Goal: Task Accomplishment & Management: Use online tool/utility

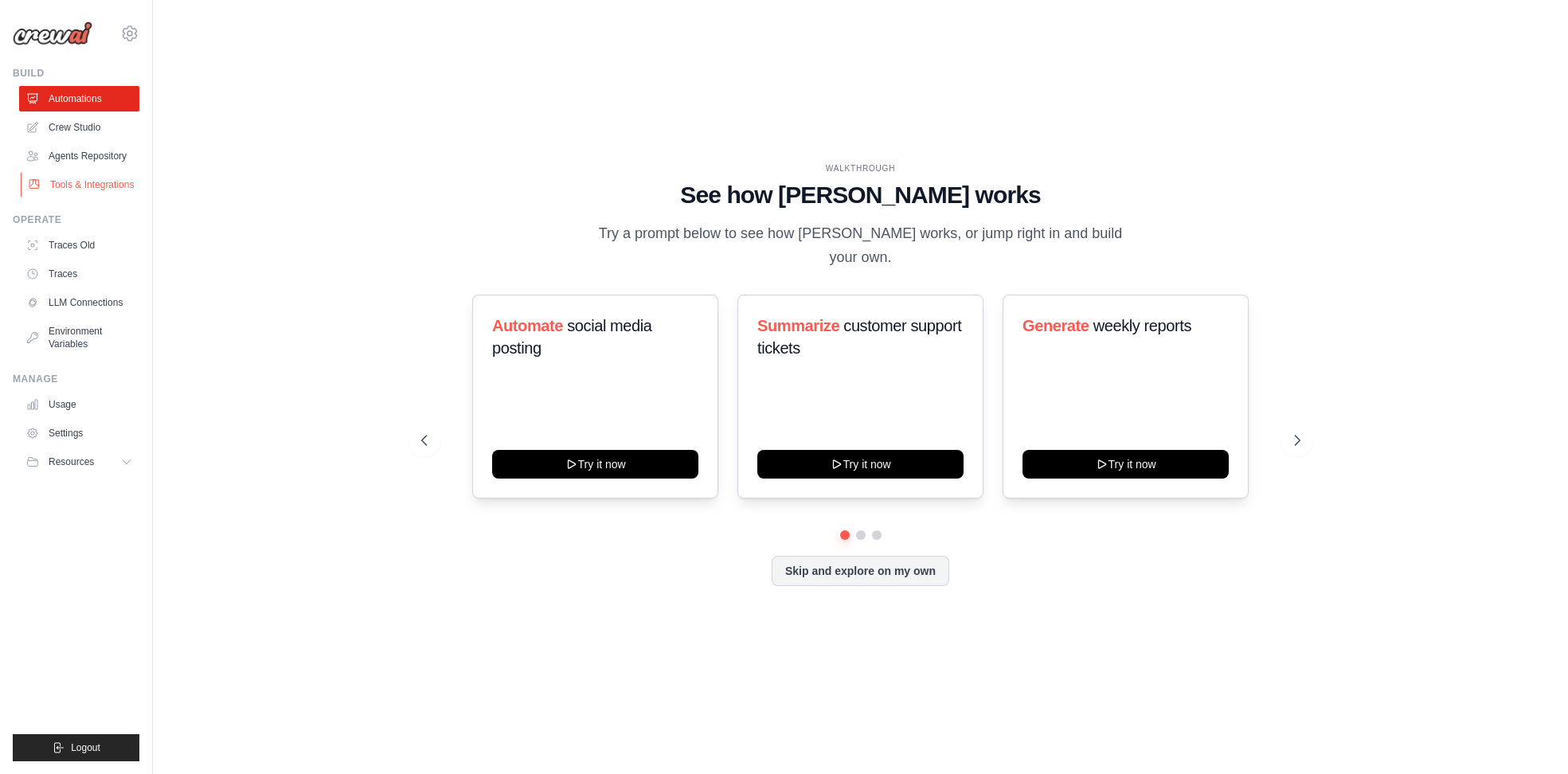
click at [109, 181] on link "Tools & Integrations" at bounding box center [80, 184] width 120 height 26
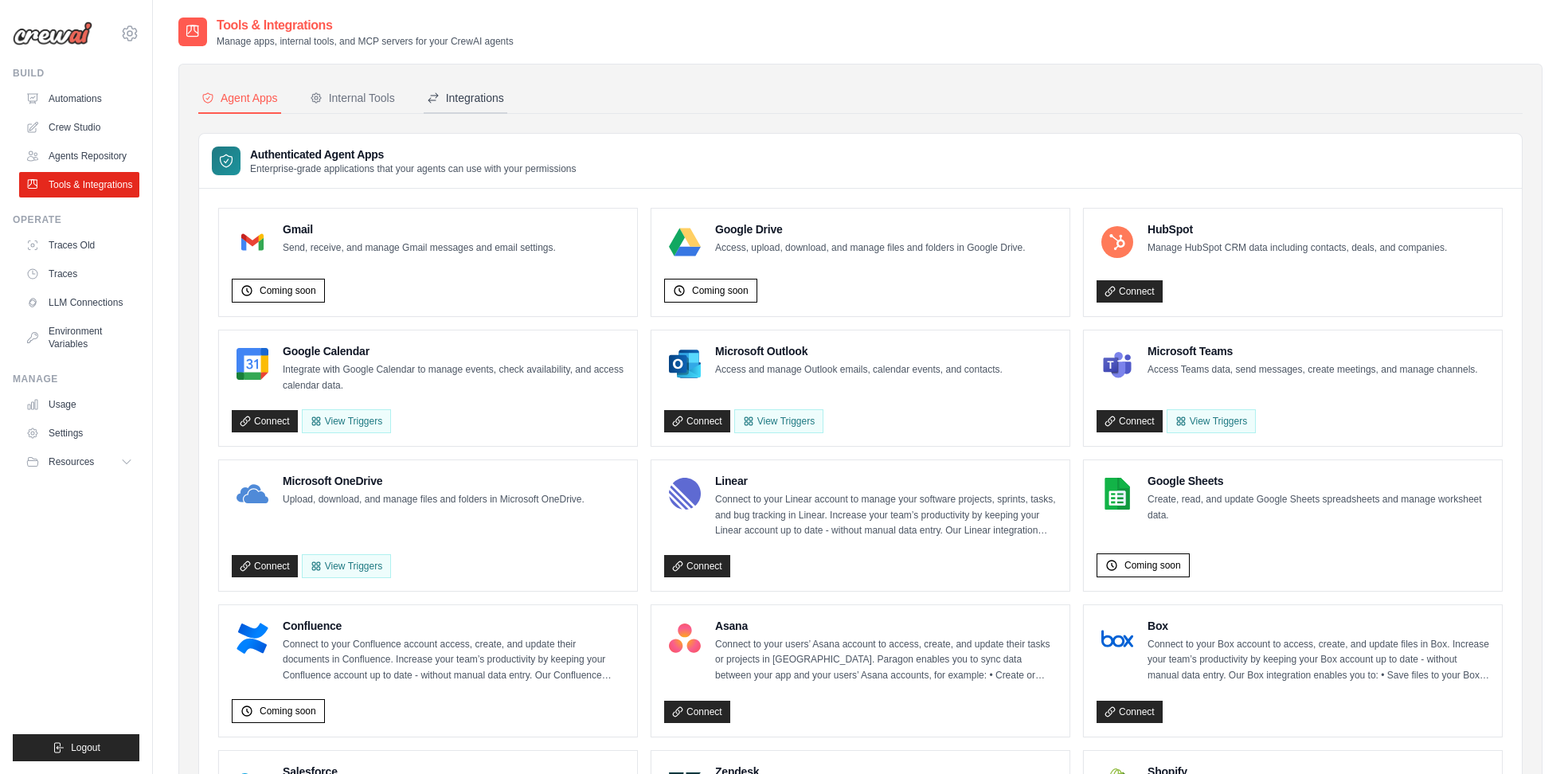
click at [474, 100] on div "Integrations" at bounding box center [466, 98] width 78 height 16
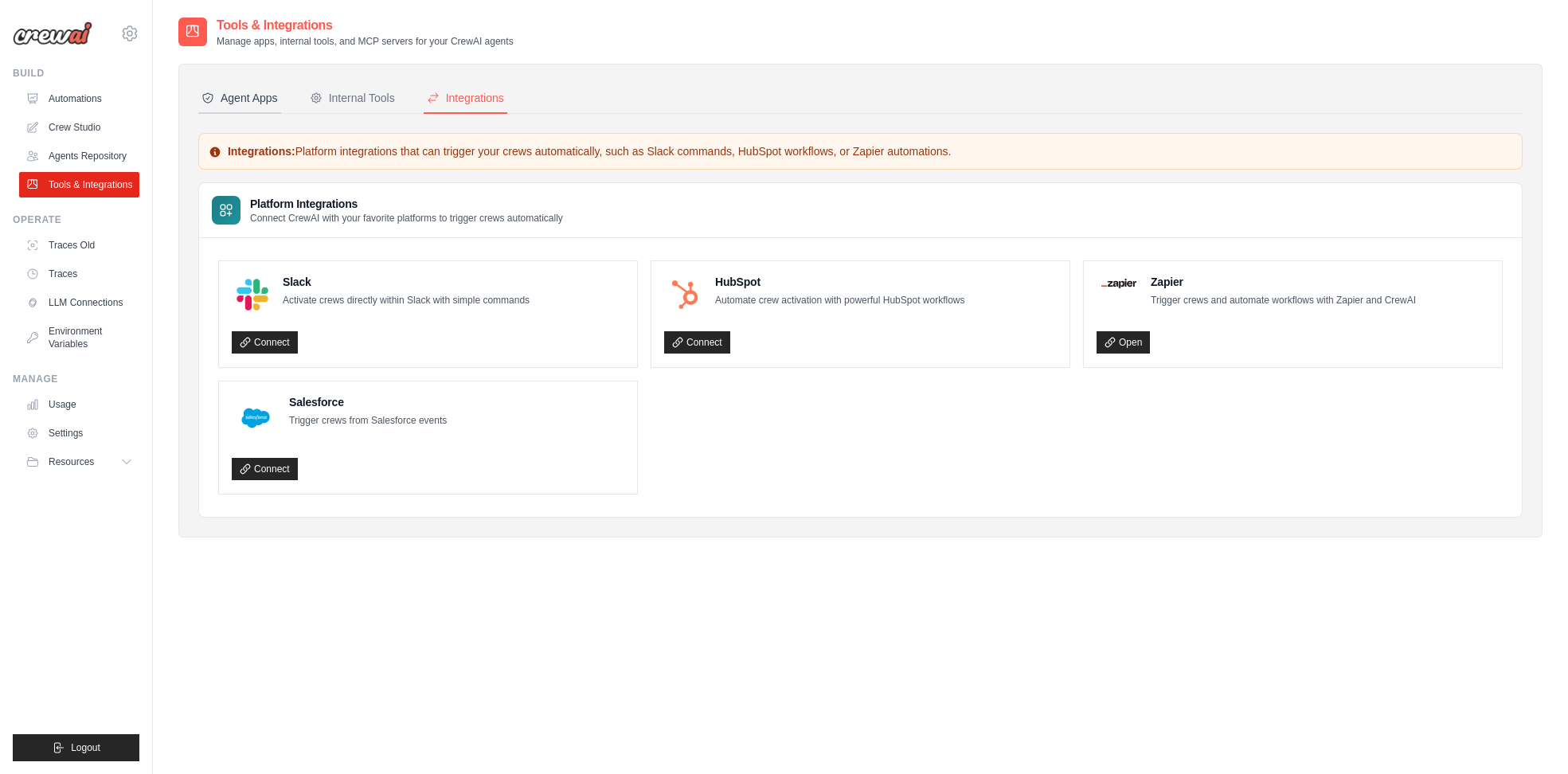
click at [235, 99] on div "Agent Apps" at bounding box center [239, 98] width 77 height 16
